Goal: Find specific page/section: Find specific page/section

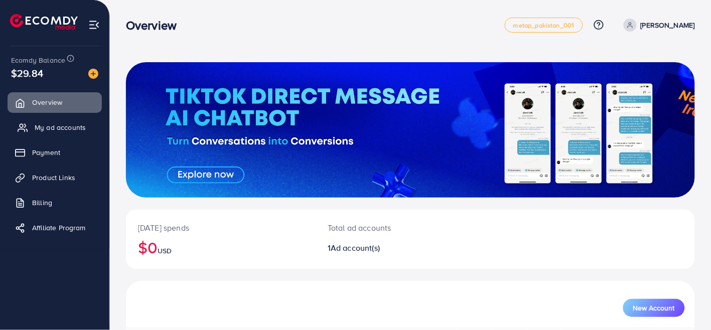
click at [78, 124] on span "My ad accounts" at bounding box center [60, 127] width 51 height 10
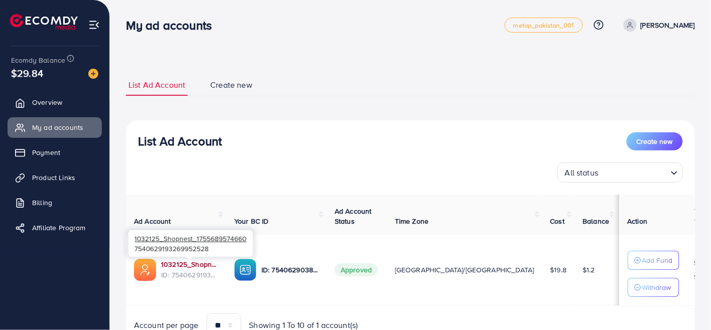
click at [191, 263] on link "1032125_Shopnest_1755689574660" at bounding box center [189, 264] width 57 height 10
